Goal: Information Seeking & Learning: Learn about a topic

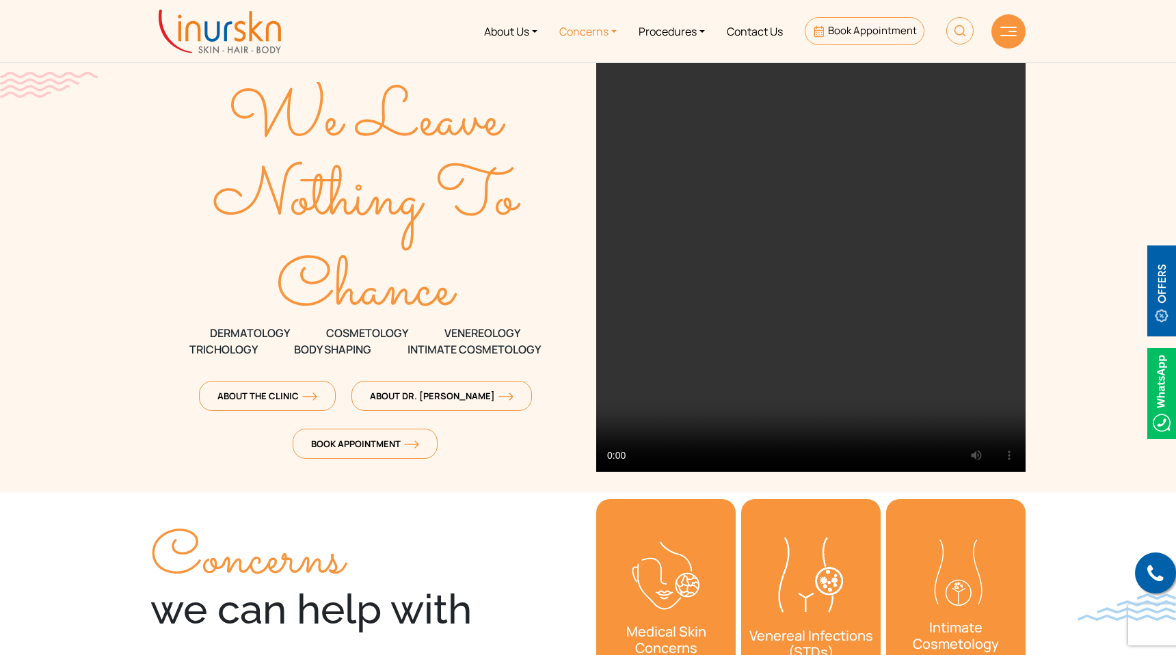
click at [583, 40] on link "Concerns" at bounding box center [587, 30] width 79 height 51
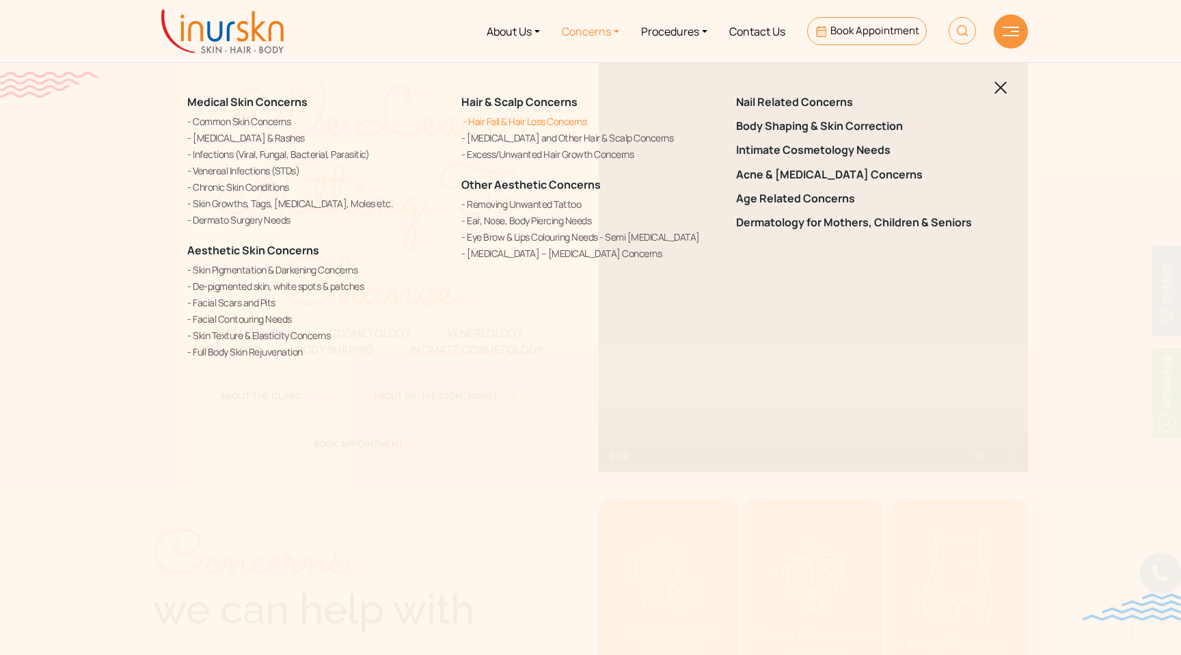
click at [543, 125] on link "Hair Fall & Hair Loss Concerns" at bounding box center [590, 121] width 258 height 14
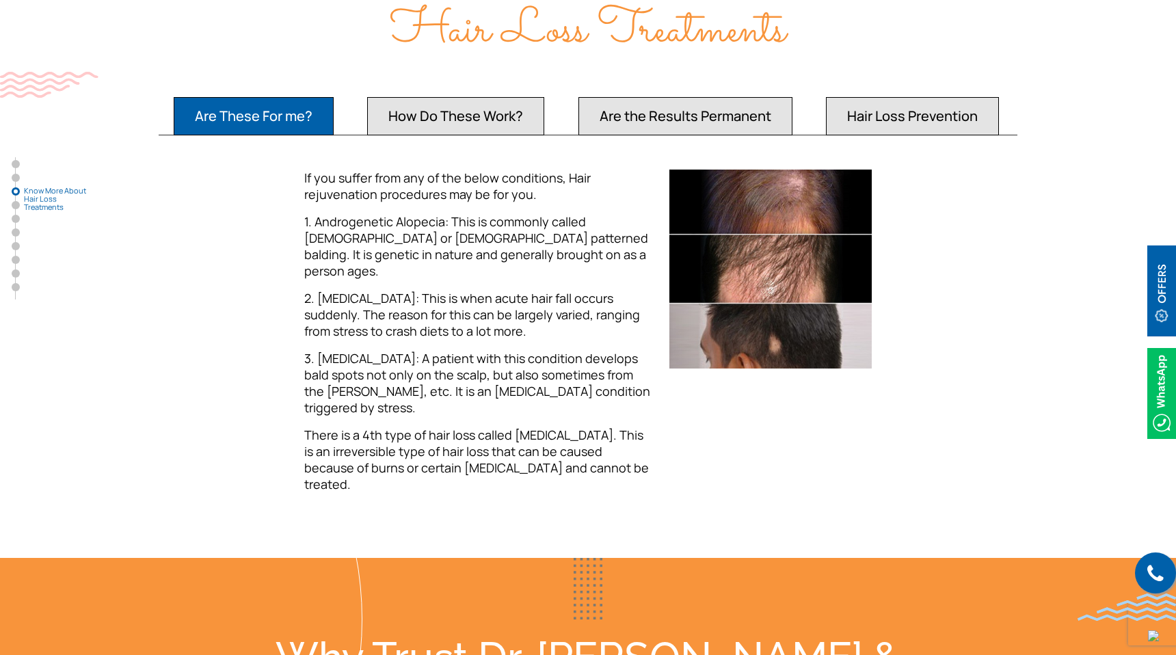
scroll to position [1361, 0]
click at [499, 102] on button "How Do These Work?" at bounding box center [455, 115] width 177 height 38
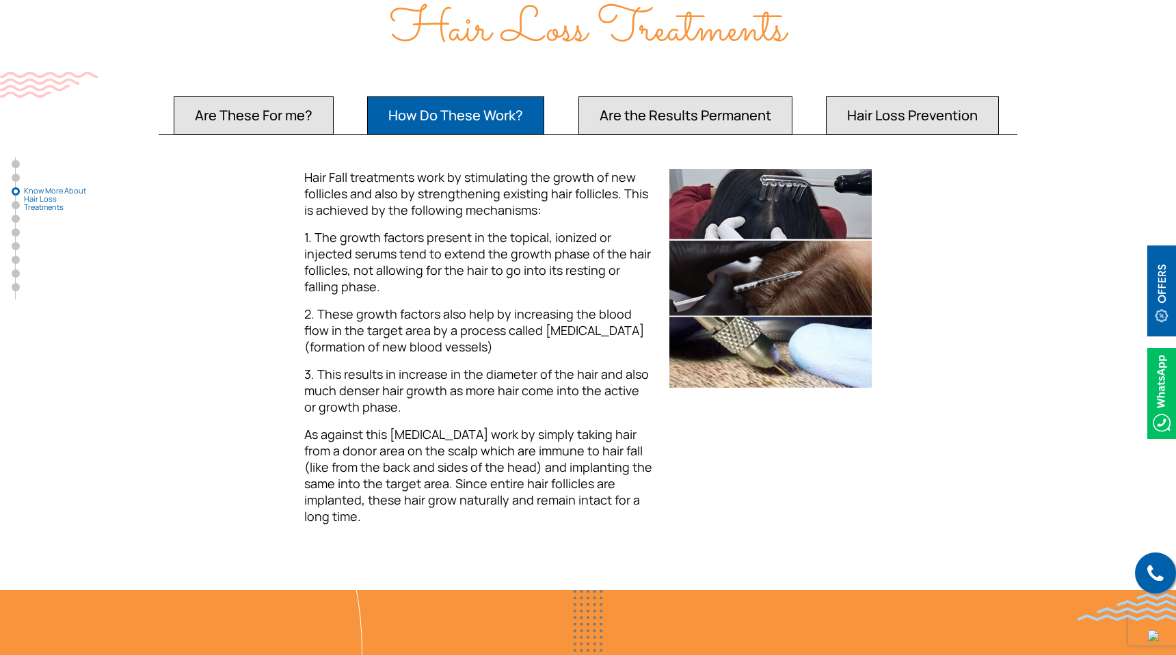
click at [647, 107] on button "Are the Results Permanent" at bounding box center [685, 115] width 214 height 38
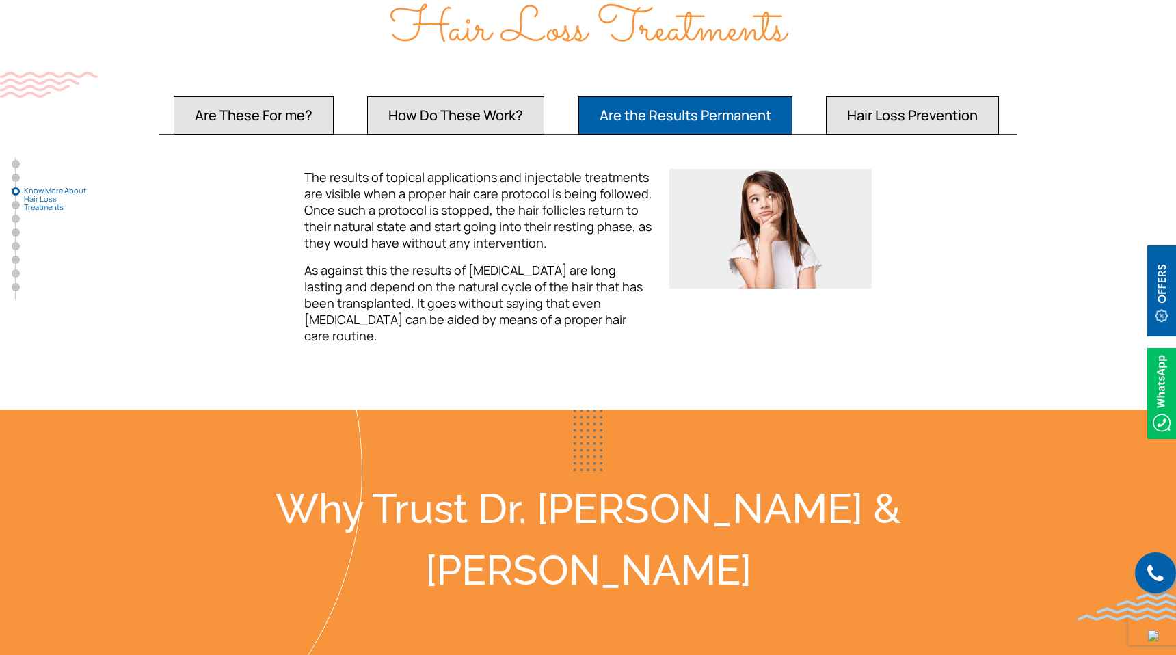
click at [952, 96] on button "Hair Loss Prevention" at bounding box center [912, 115] width 173 height 38
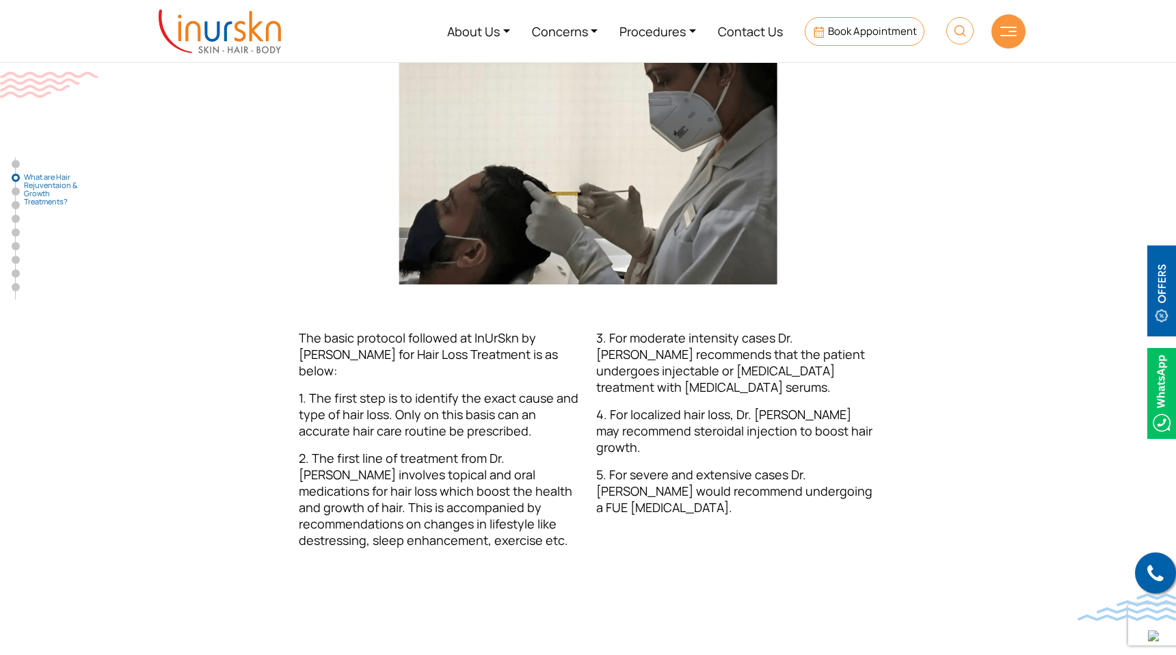
scroll to position [610, 0]
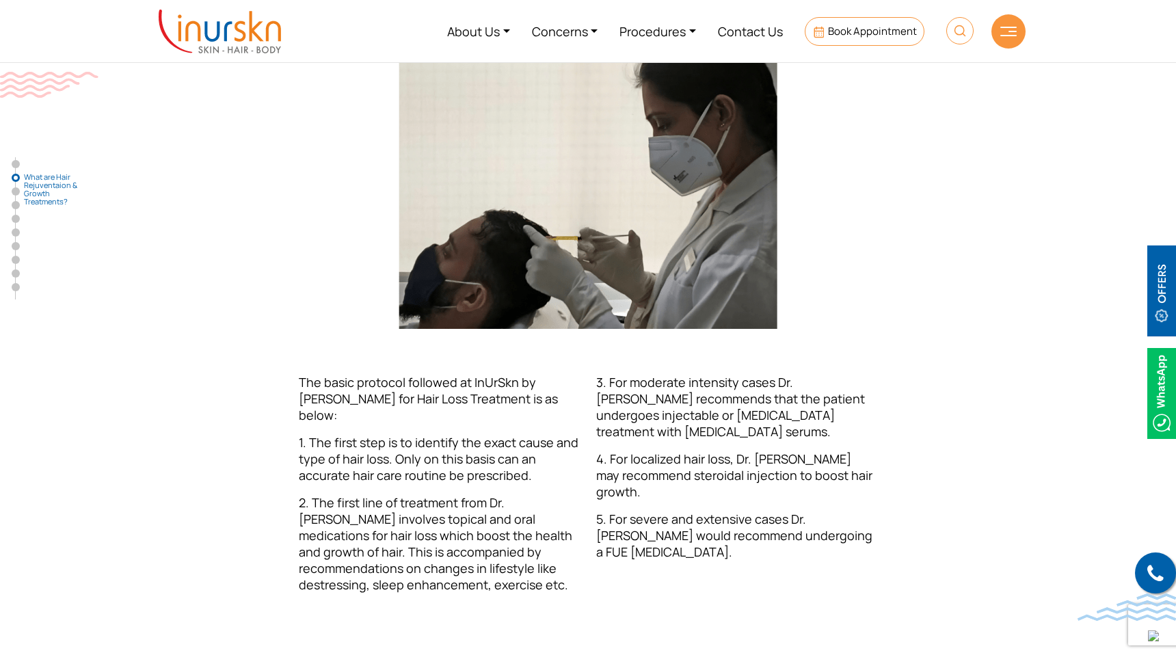
click at [251, 44] on img at bounding box center [220, 32] width 122 height 44
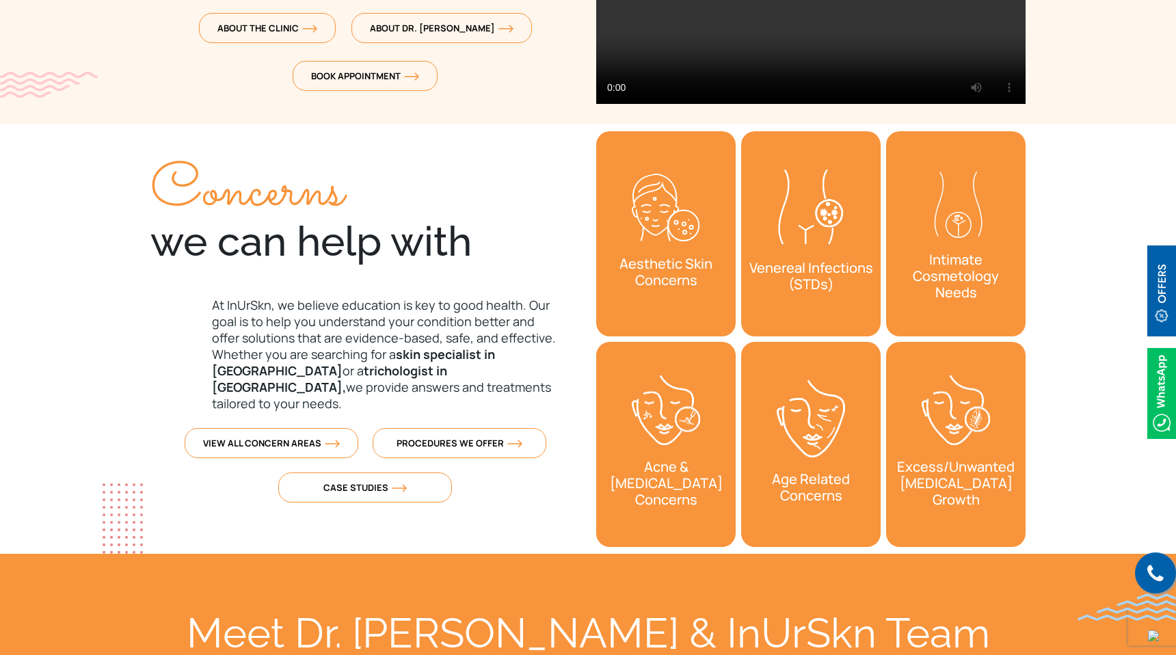
scroll to position [369, 0]
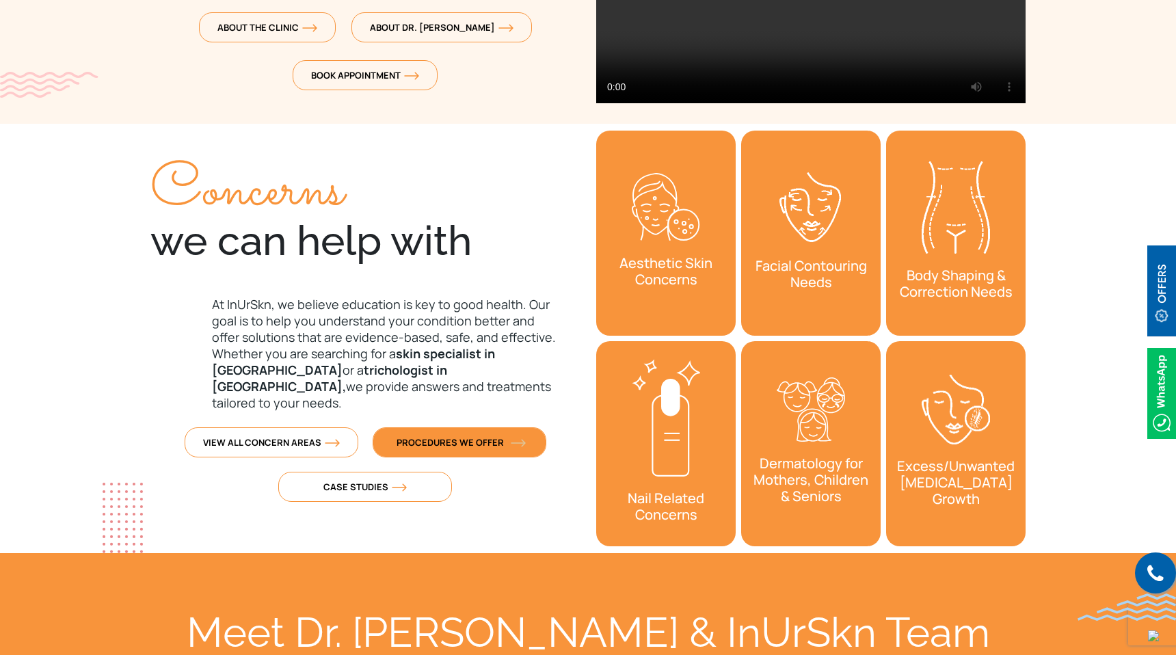
click at [488, 436] on span "Procedures We Offer" at bounding box center [460, 442] width 126 height 12
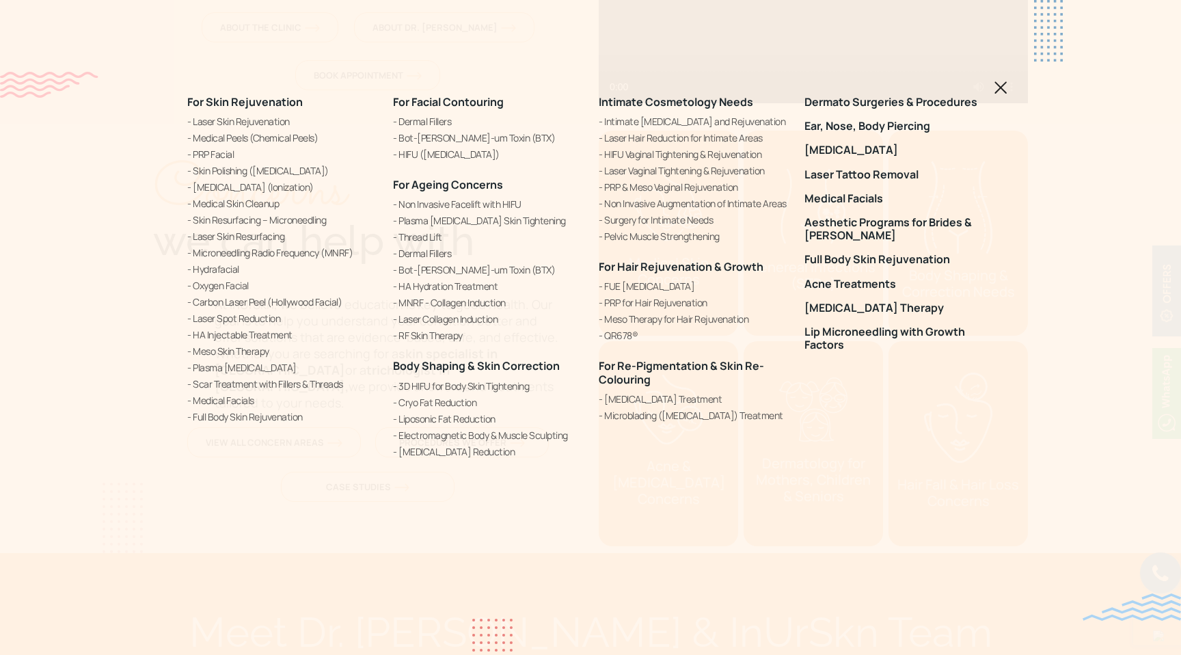
click at [1009, 90] on div "For Skin Rejuvenation Laser Skin Rejuvenation Medical Peels (Chemical Peels) PR…" at bounding box center [590, 327] width 1181 height 655
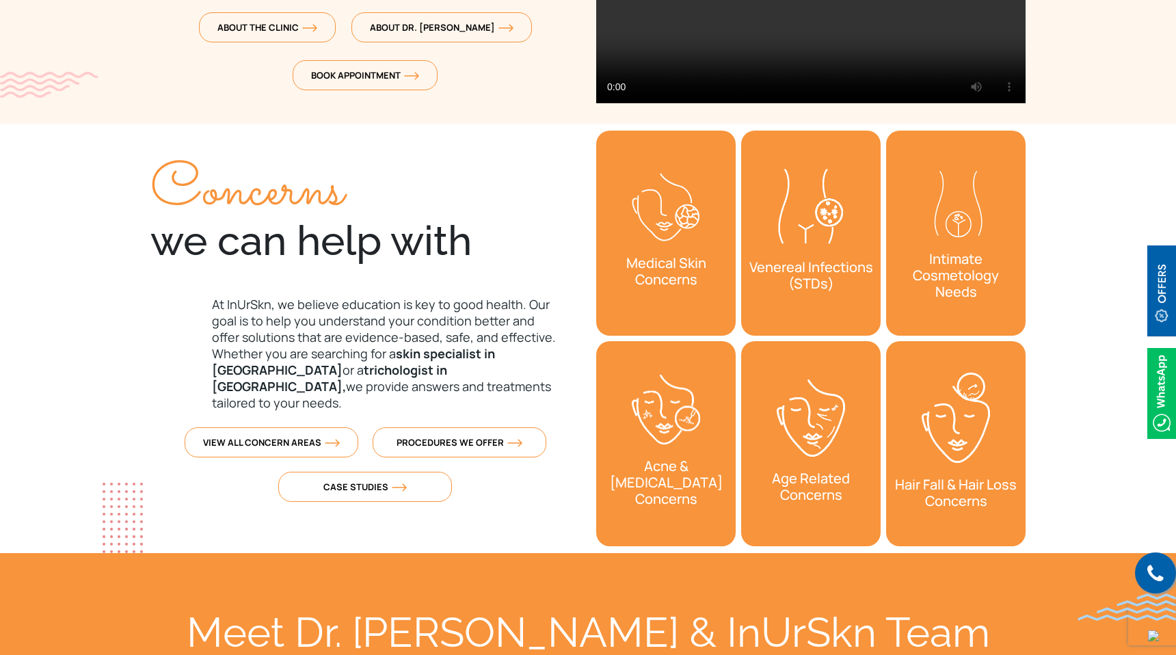
scroll to position [0, 0]
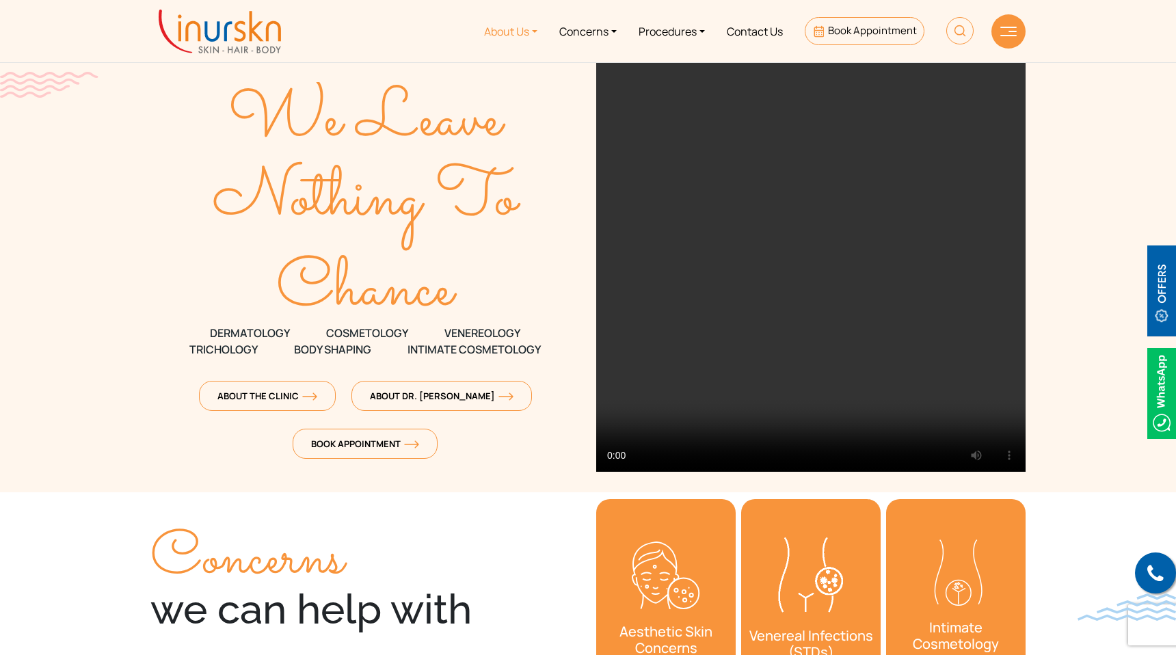
click at [498, 39] on link "About Us" at bounding box center [510, 30] width 75 height 51
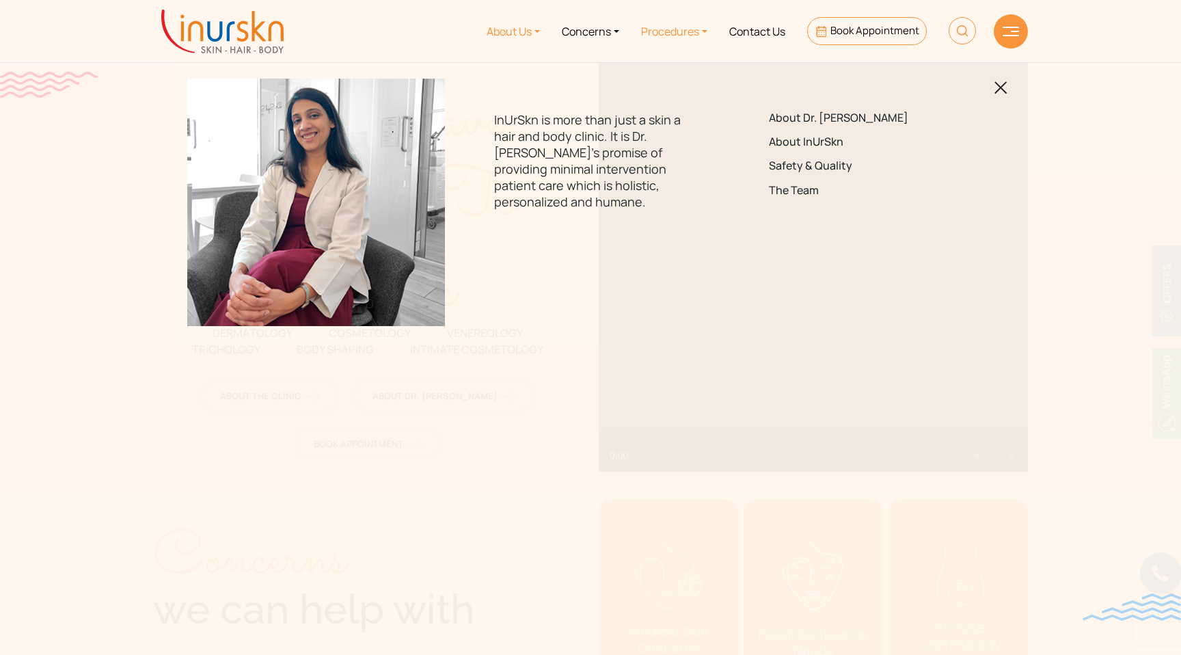
click at [682, 29] on link "Procedures" at bounding box center [674, 30] width 88 height 51
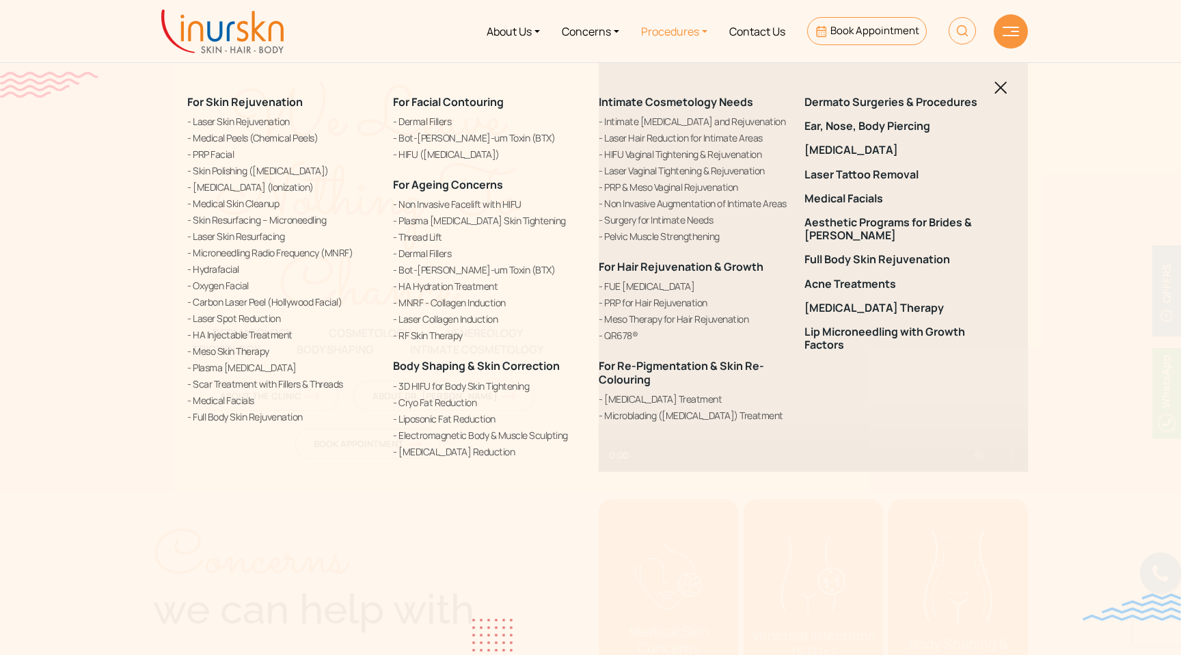
click at [996, 83] on img at bounding box center [1001, 87] width 13 height 13
